Goal: Transaction & Acquisition: Purchase product/service

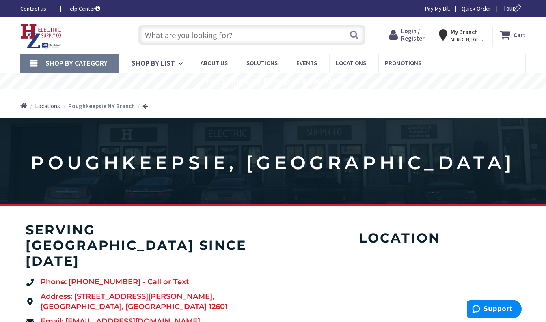
click at [241, 32] on input "text" at bounding box center [251, 35] width 227 height 20
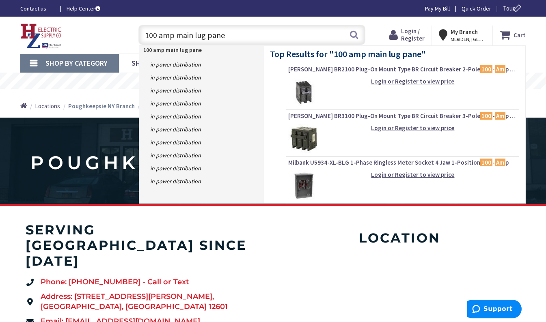
type input "100 amp main lug panel"
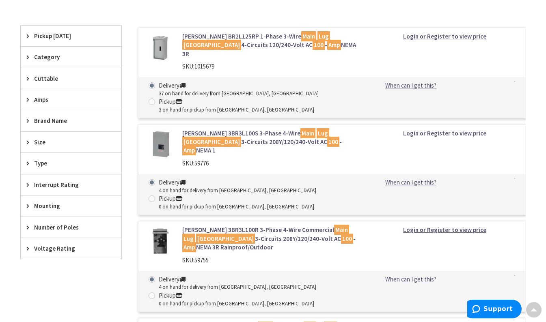
click at [46, 121] on span "Brand Name" at bounding box center [67, 121] width 66 height 9
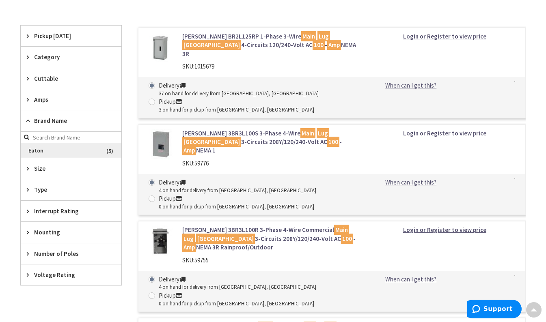
click at [44, 151] on span "Eaton" at bounding box center [71, 151] width 101 height 14
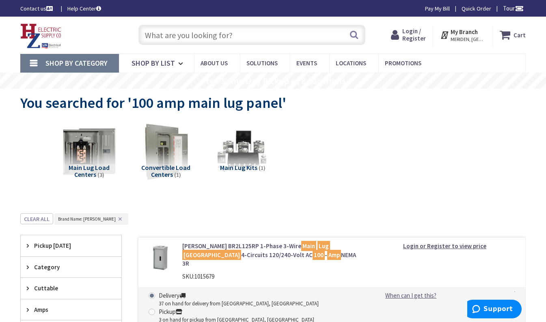
click at [205, 35] on input "text" at bounding box center [251, 35] width 227 height 20
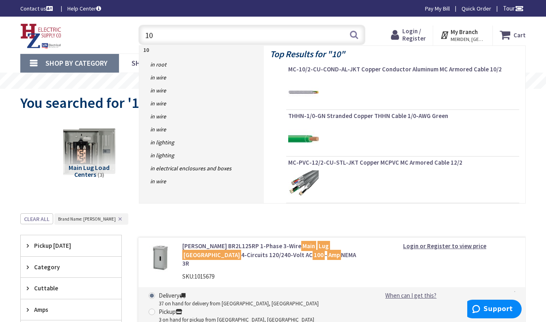
type input "1"
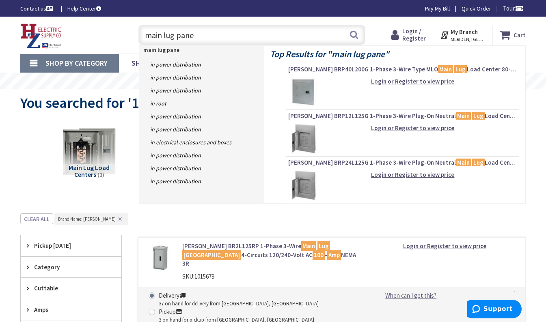
type input "main lug panel"
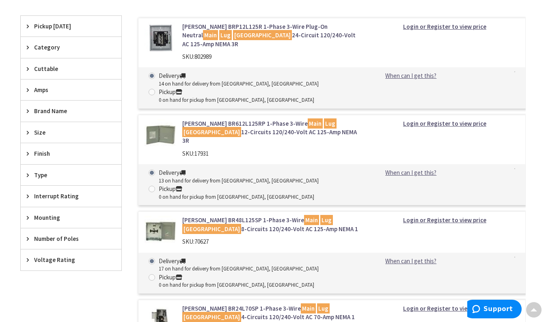
scroll to position [203, 0]
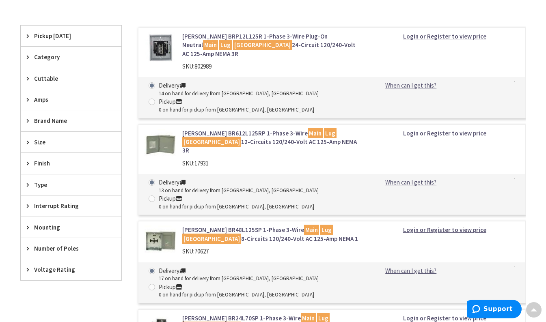
click at [42, 102] on span "Amps" at bounding box center [67, 99] width 66 height 9
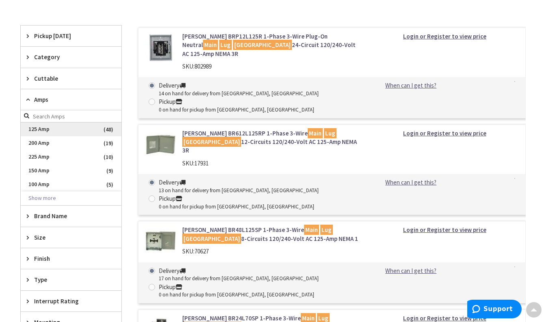
click at [41, 129] on span "125 Amp" at bounding box center [71, 130] width 101 height 14
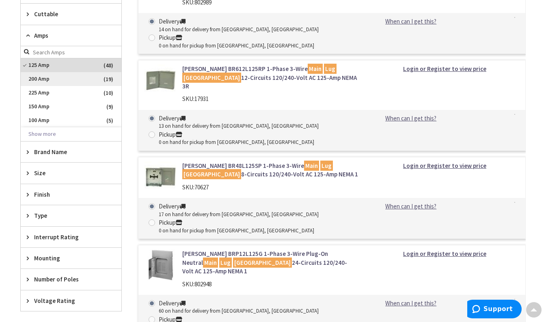
scroll to position [284, 0]
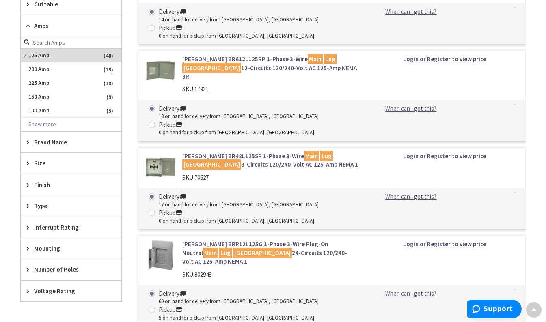
click at [72, 145] on span "Brand Name" at bounding box center [67, 142] width 66 height 9
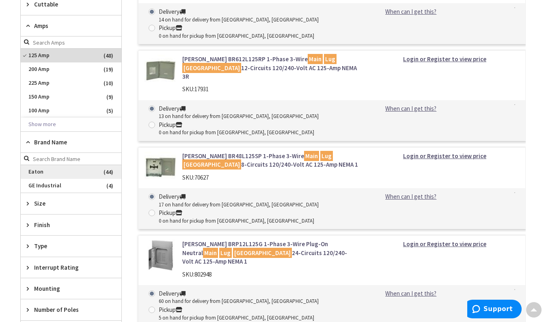
click at [43, 174] on span "Eaton" at bounding box center [71, 172] width 101 height 14
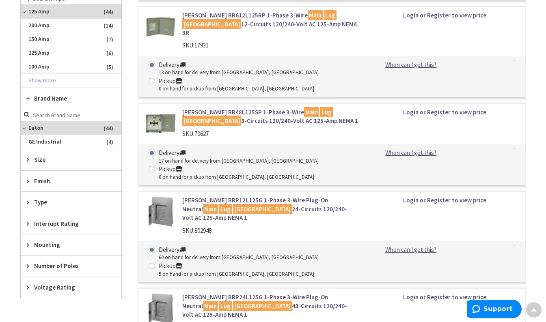
scroll to position [366, 0]
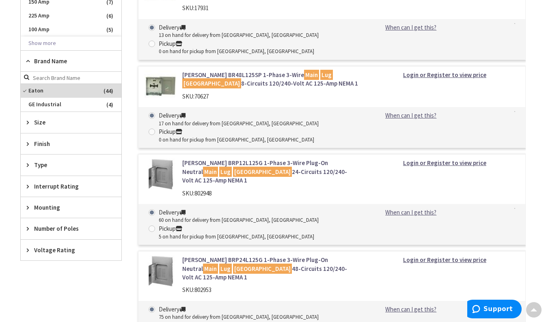
click at [39, 164] on span "Type" at bounding box center [67, 165] width 66 height 9
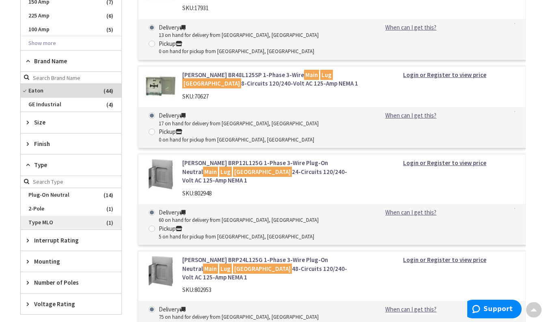
click at [65, 223] on span "Type MLO" at bounding box center [71, 223] width 101 height 14
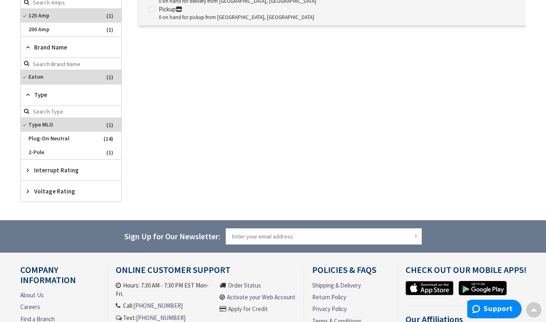
scroll to position [303, 0]
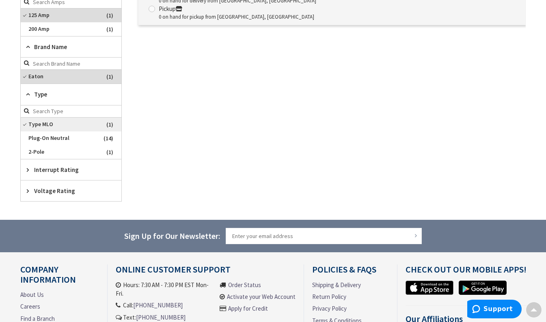
click at [23, 121] on span "Type MLO" at bounding box center [71, 125] width 101 height 14
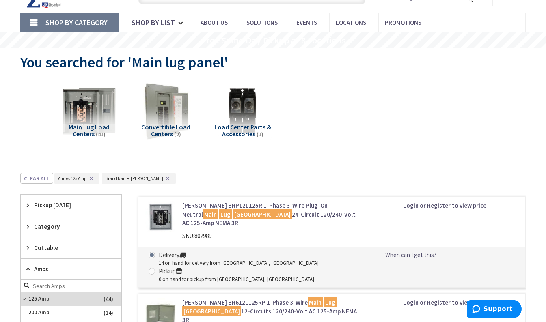
scroll to position [0, 0]
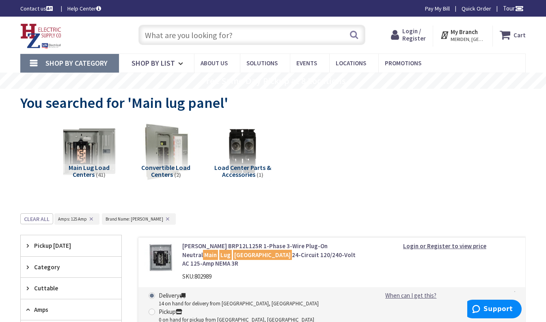
click at [419, 35] on span "Login / Register" at bounding box center [414, 34] width 24 height 15
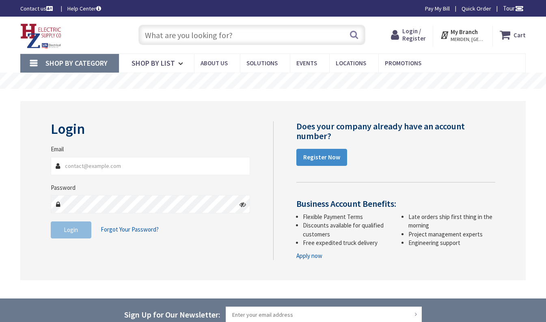
type input "beno@rondout.net"
click at [71, 232] on span "Login" at bounding box center [71, 230] width 14 height 8
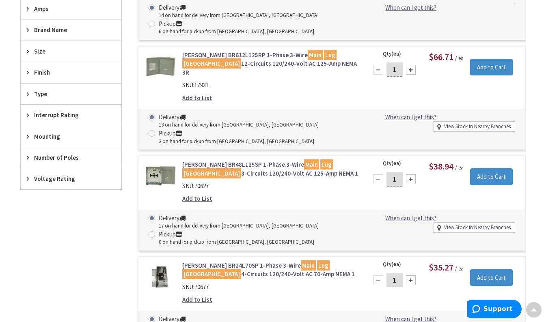
scroll to position [325, 0]
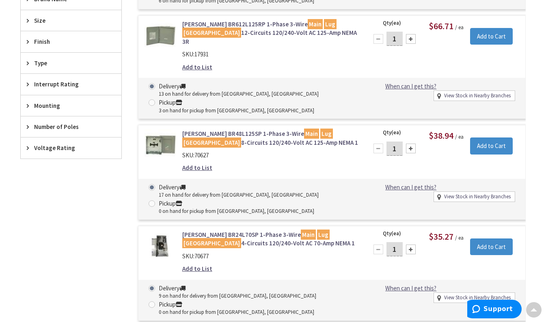
click at [30, 125] on icon at bounding box center [30, 127] width 6 height 6
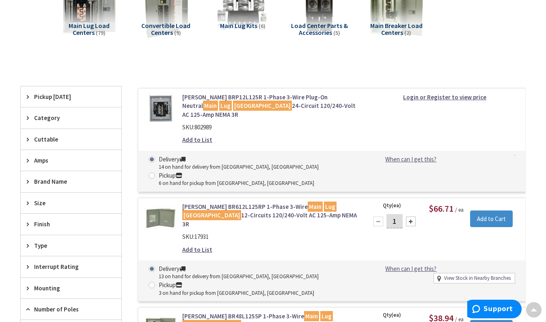
scroll to position [122, 0]
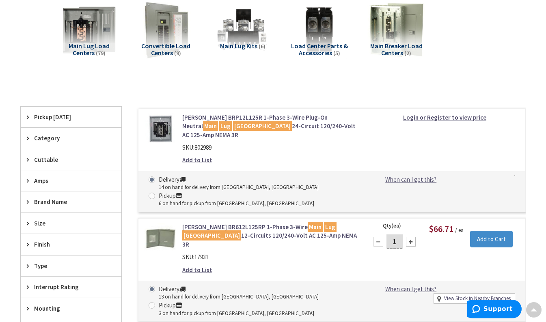
click at [50, 179] on span "Amps" at bounding box center [67, 181] width 66 height 9
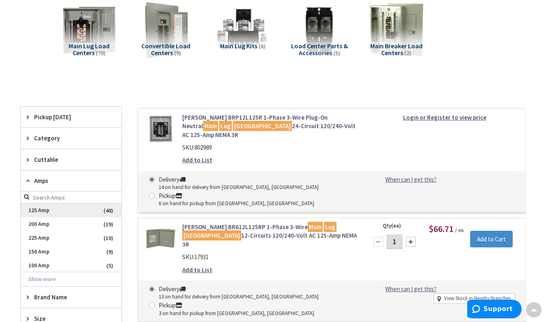
click at [39, 211] on span "125 Amp" at bounding box center [71, 211] width 101 height 14
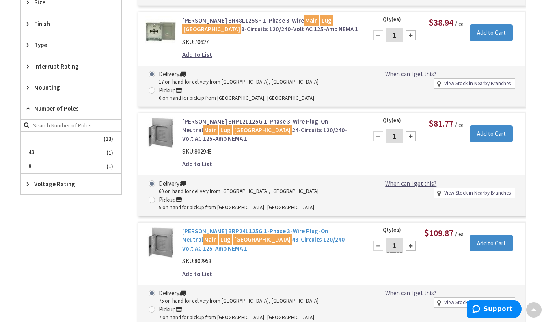
scroll to position [447, 0]
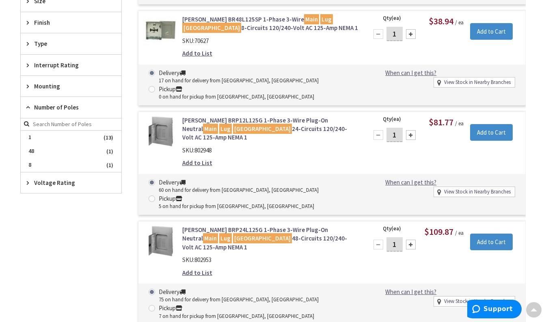
click at [235, 116] on link "Eaton BRP12L125G 1-Phase 3-Wire Plug-On Neutral Main Lug Load Center 24-Circuit…" at bounding box center [270, 129] width 176 height 26
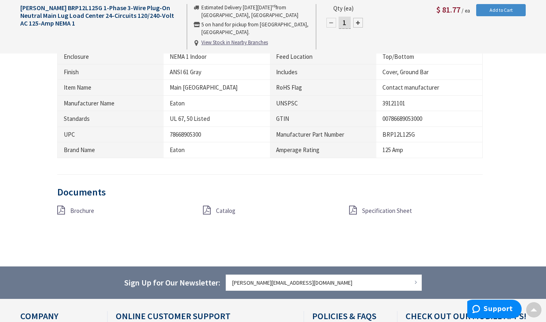
scroll to position [692, 0]
click at [391, 188] on div "Documents Brochure Catalog Specification Sheet" at bounding box center [270, 211] width 426 height 49
click at [389, 207] on span "Specification Sheet" at bounding box center [387, 211] width 50 height 8
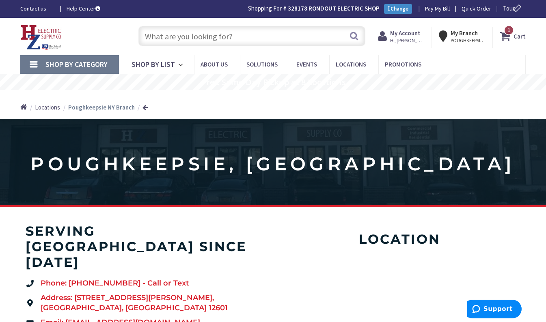
click at [245, 37] on input "text" at bounding box center [251, 36] width 227 height 20
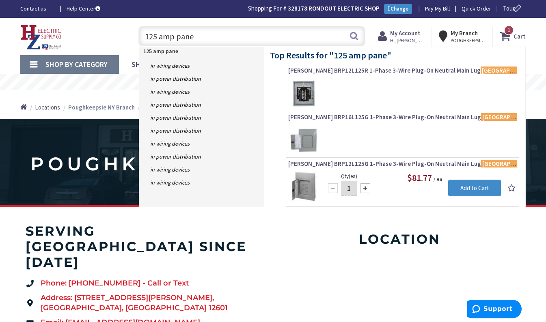
type input "125 amp panel"
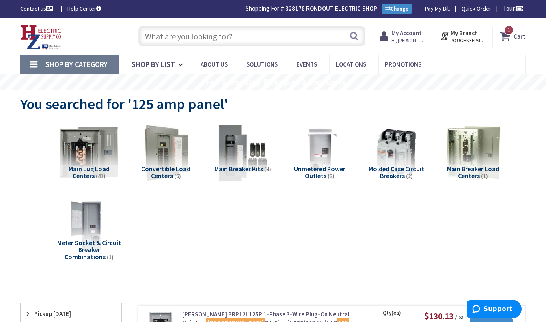
click at [104, 155] on img at bounding box center [89, 152] width 63 height 63
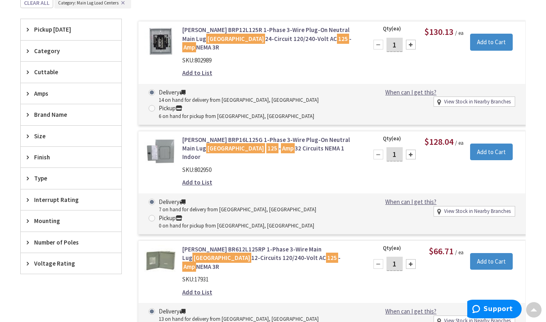
scroll to position [325, 0]
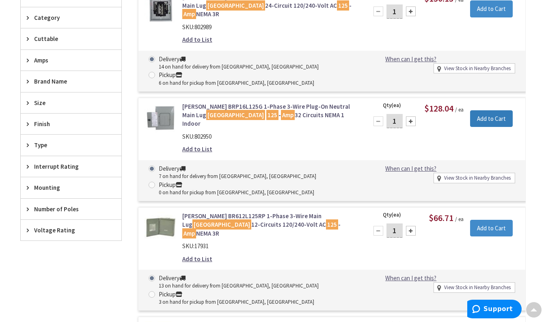
click at [479, 112] on input "Add to Cart" at bounding box center [491, 118] width 43 height 17
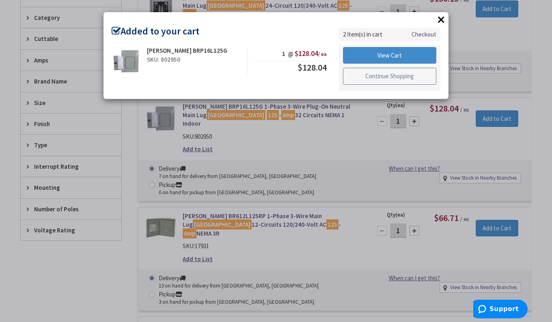
click at [371, 77] on link "Continue Shopping" at bounding box center [389, 76] width 93 height 17
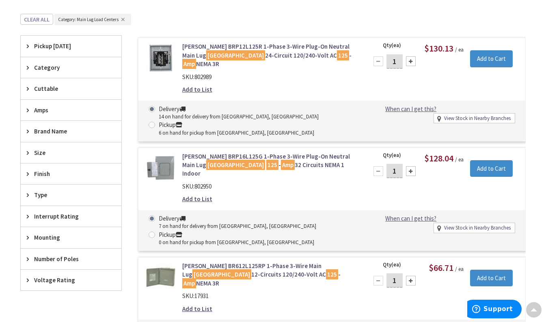
scroll to position [284, 0]
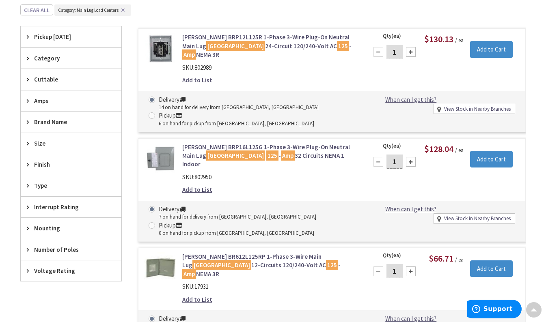
click at [269, 146] on link "Eaton BRP16L125G 1-Phase 3-Wire Plug-On Neutral Main Lug Load Center 125 - Amp …" at bounding box center [270, 156] width 176 height 26
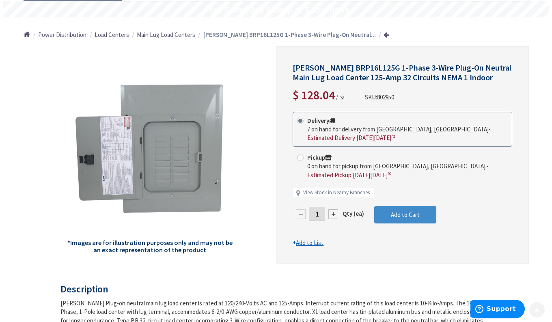
scroll to position [81, 0]
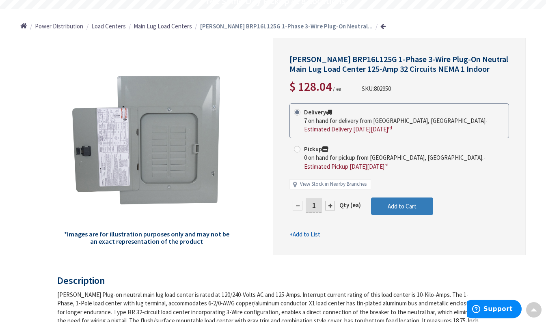
click at [381, 205] on button "Add to Cart" at bounding box center [402, 207] width 62 height 18
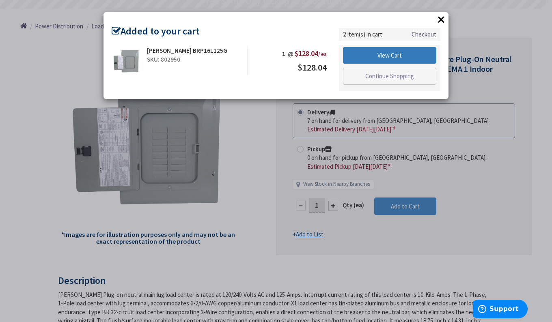
click at [385, 54] on link "View Cart" at bounding box center [389, 55] width 93 height 17
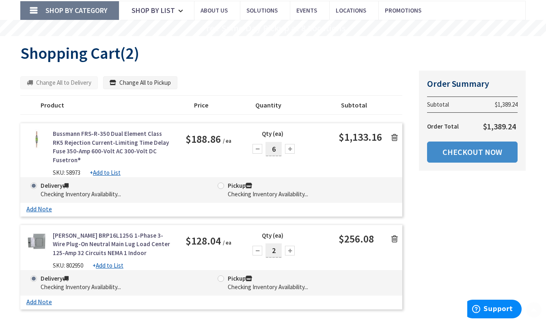
scroll to position [81, 0]
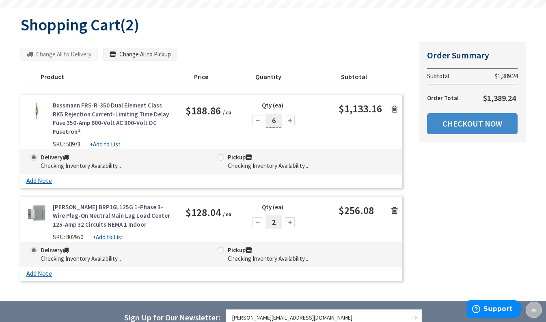
click at [394, 107] on icon at bounding box center [394, 109] width 6 height 8
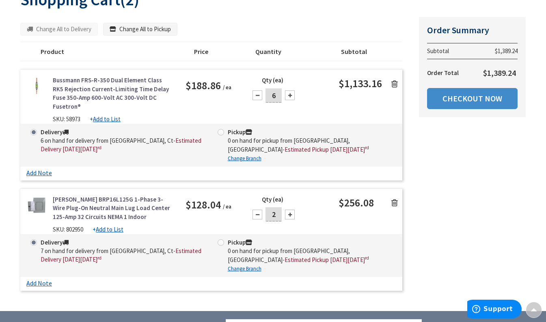
scroll to position [123, 0]
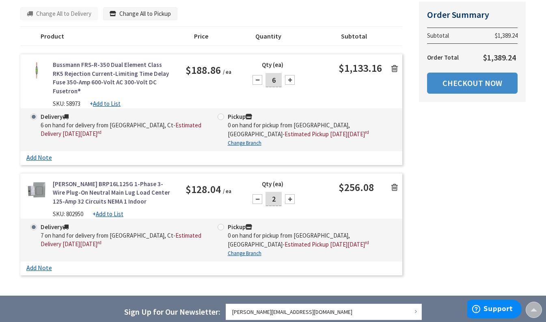
click at [393, 68] on icon at bounding box center [394, 69] width 6 height 8
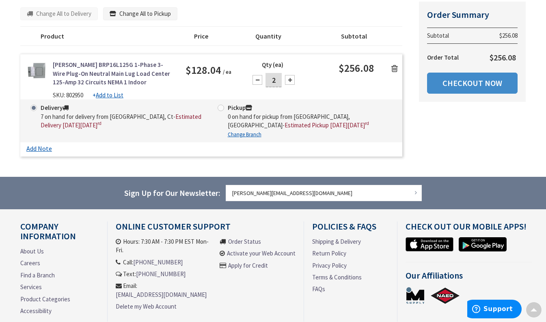
click at [255, 81] on div at bounding box center [258, 80] width 10 height 10
type input "1"
click at [457, 84] on link "Checkout Now" at bounding box center [472, 83] width 91 height 21
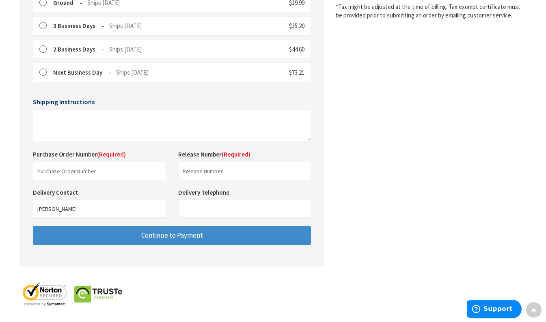
scroll to position [263, 0]
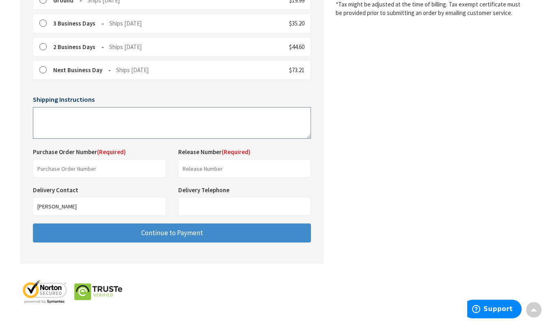
click at [58, 115] on textarea at bounding box center [172, 123] width 278 height 32
type textarea "Ship to shop"
click at [80, 167] on input "text" at bounding box center [99, 169] width 133 height 18
type input "[GEOGRAPHIC_DATA]"
click at [207, 205] on input "Delivery Telephone" at bounding box center [244, 206] width 133 height 18
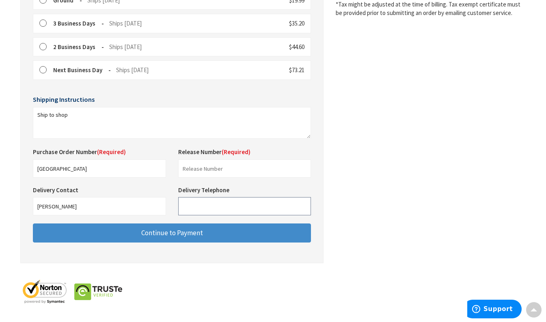
click at [207, 205] on input "Delivery Telephone" at bounding box center [244, 206] width 133 height 18
type input "9149061897"
click at [253, 167] on input "[PERSON_NAME] Behavioral" at bounding box center [244, 169] width 133 height 18
type input "W"
type input "b"
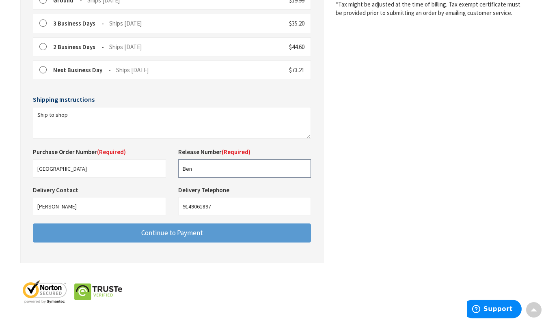
type input "Ben"
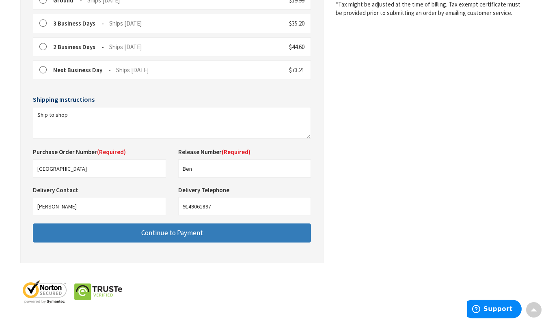
click at [194, 234] on span "Continue to Payment" at bounding box center [172, 233] width 62 height 9
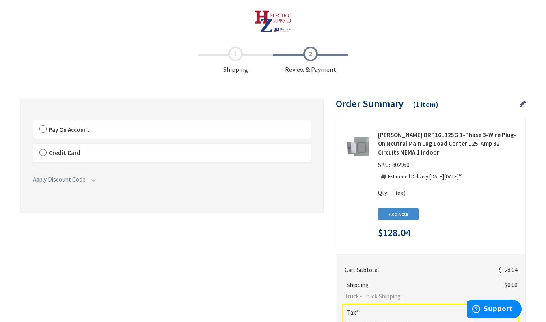
click at [42, 129] on label "Pay On Account" at bounding box center [171, 130] width 277 height 19
click at [33, 122] on input "Pay On Account" at bounding box center [33, 122] width 0 height 0
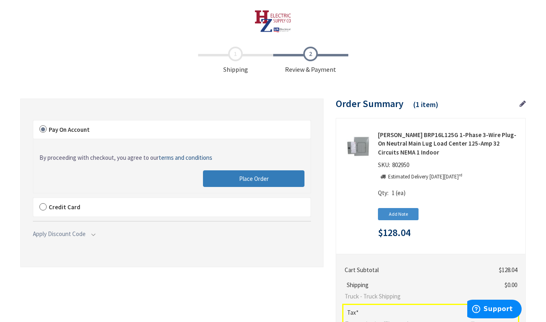
click at [228, 181] on button "Place Order" at bounding box center [254, 179] width 102 height 17
